Goal: Task Accomplishment & Management: Manage account settings

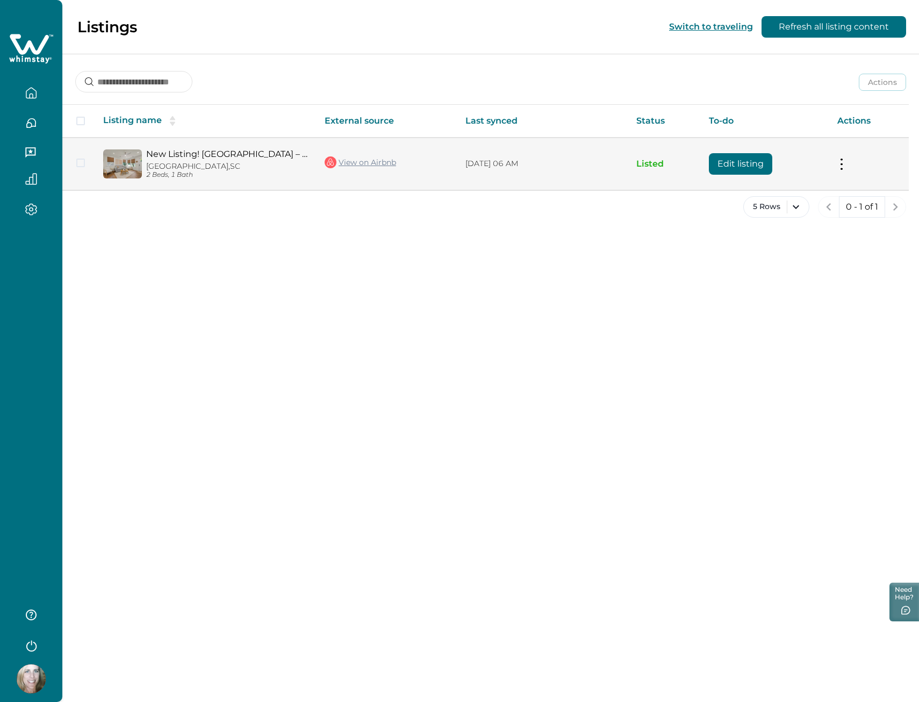
click at [213, 164] on p "[GEOGRAPHIC_DATA], [GEOGRAPHIC_DATA]" at bounding box center [226, 166] width 161 height 9
click at [156, 163] on p "[GEOGRAPHIC_DATA], [GEOGRAPHIC_DATA]" at bounding box center [226, 166] width 161 height 9
click at [76, 162] on td at bounding box center [78, 164] width 32 height 52
click at [740, 158] on button "Edit listing" at bounding box center [740, 164] width 63 height 22
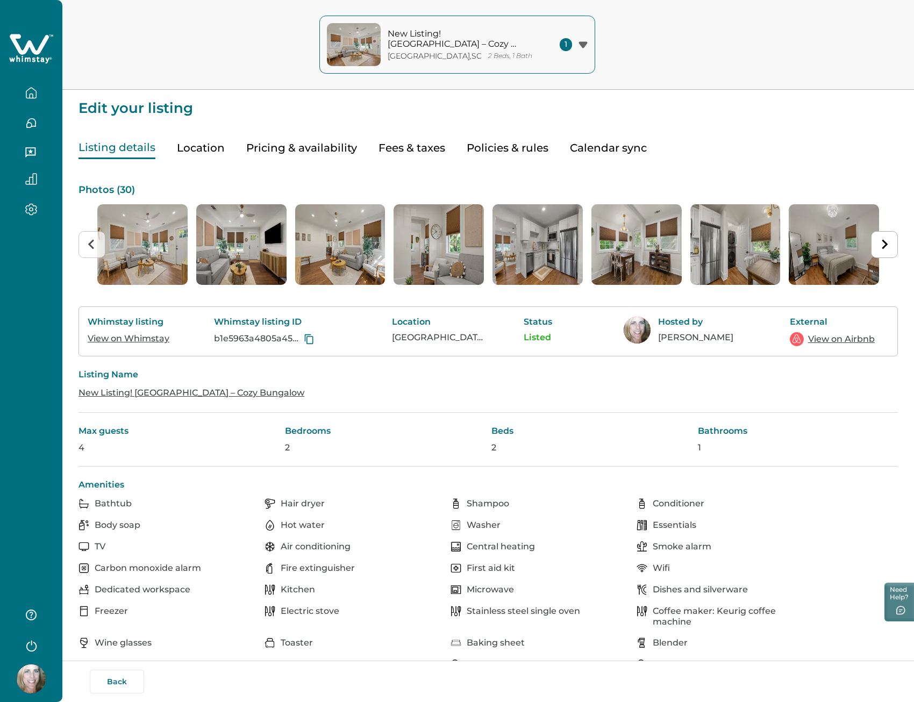
click at [591, 148] on button "Calendar sync" at bounding box center [608, 148] width 77 height 22
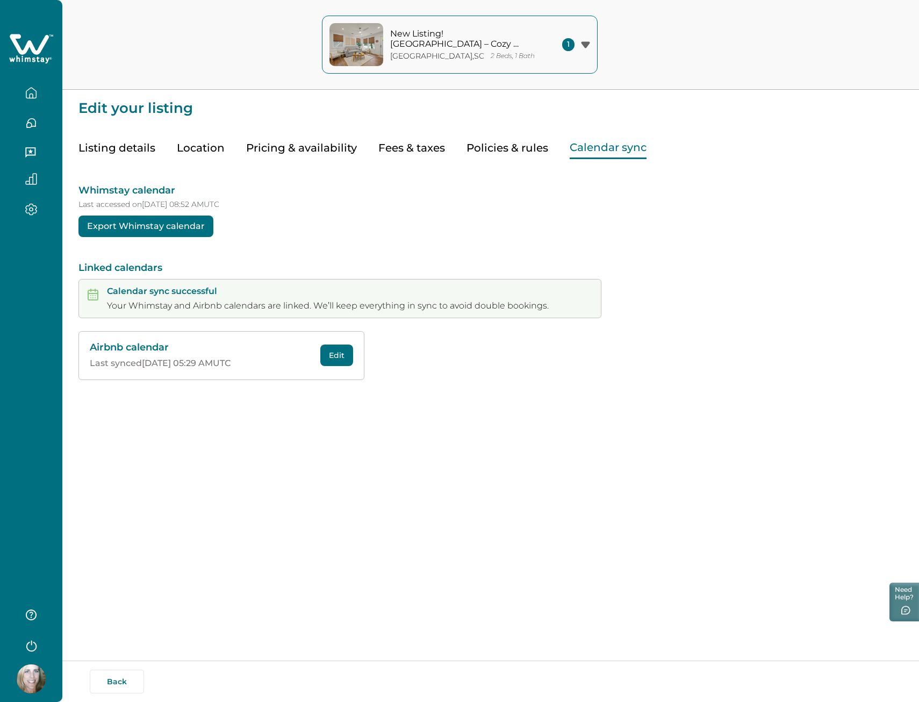
click at [586, 43] on icon "button" at bounding box center [585, 44] width 9 height 6
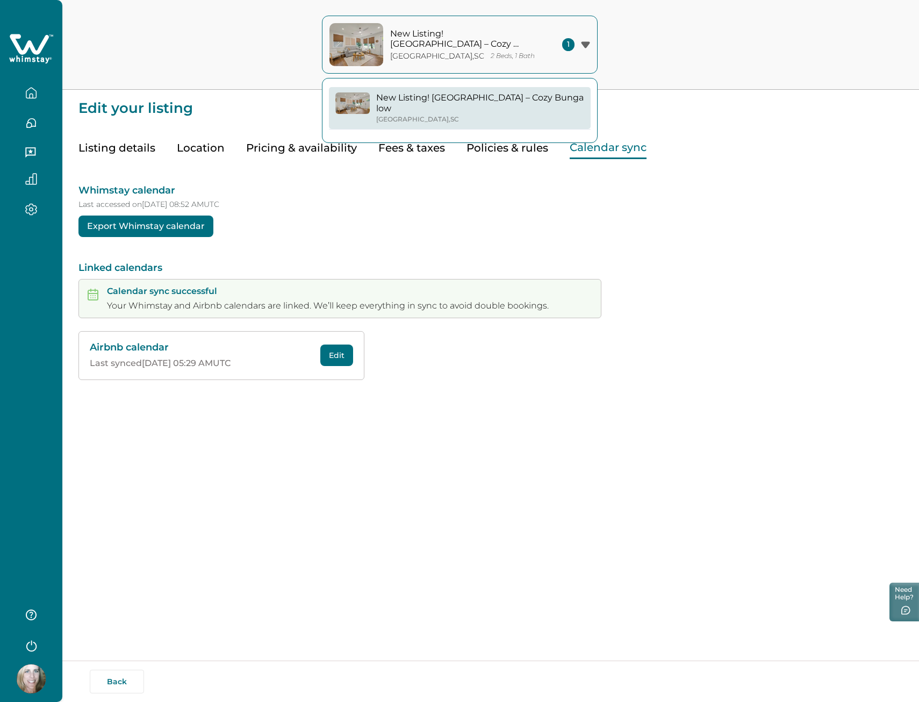
click at [586, 43] on icon "button" at bounding box center [585, 44] width 9 height 6
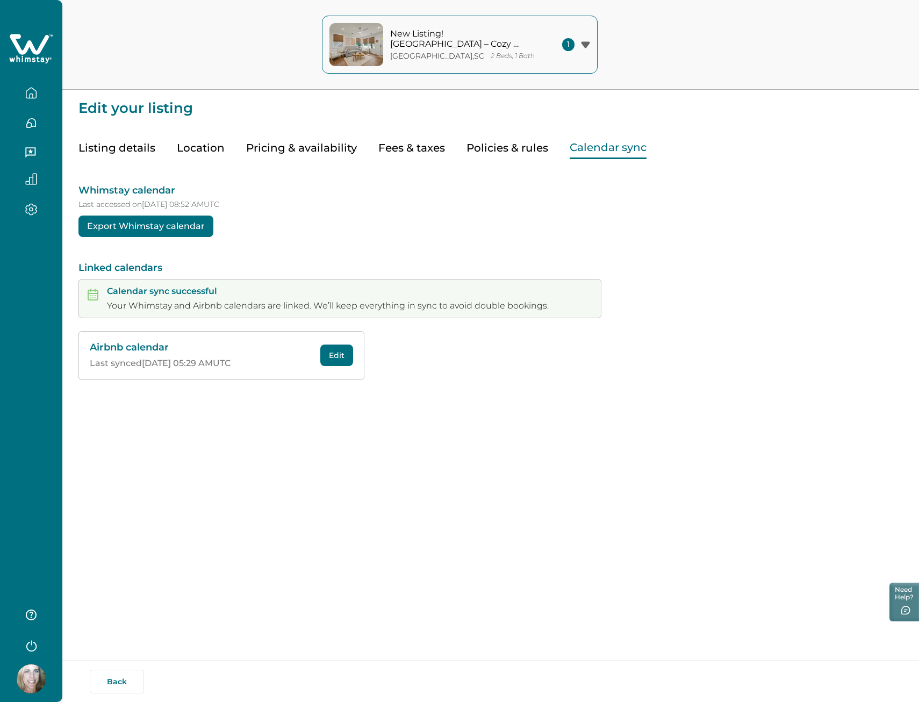
click at [304, 147] on button "Pricing & availability" at bounding box center [301, 148] width 111 height 22
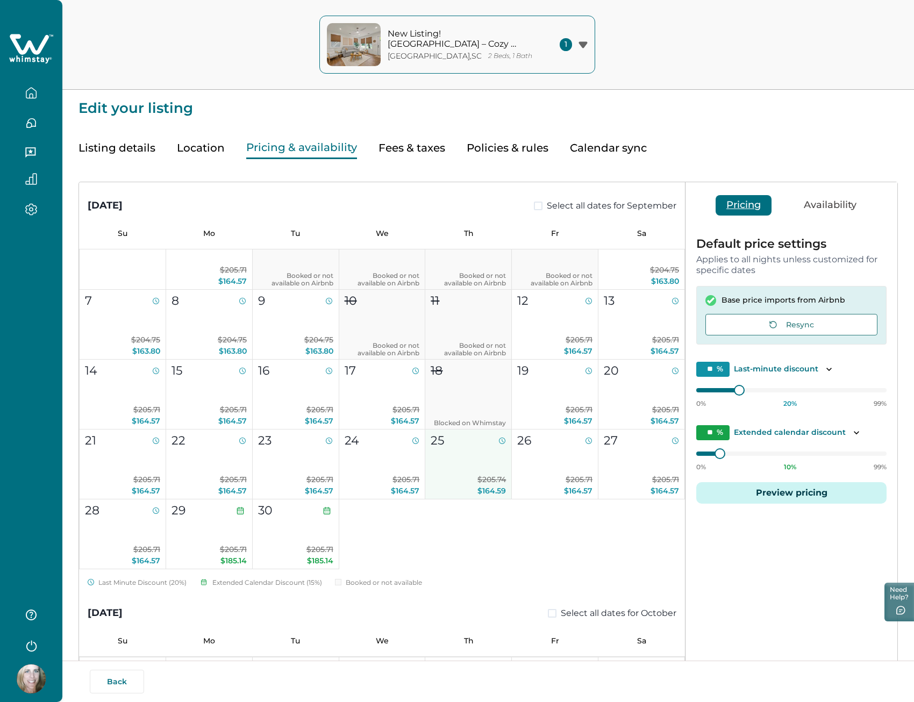
scroll to position [591, 0]
